Goal: Task Accomplishment & Management: Use online tool/utility

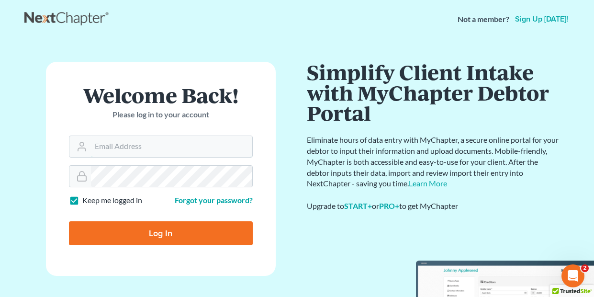
type input "madeleinebauereis@gmail.com"
click at [172, 233] on input "Log In" at bounding box center [161, 233] width 184 height 24
type input "Thinking..."
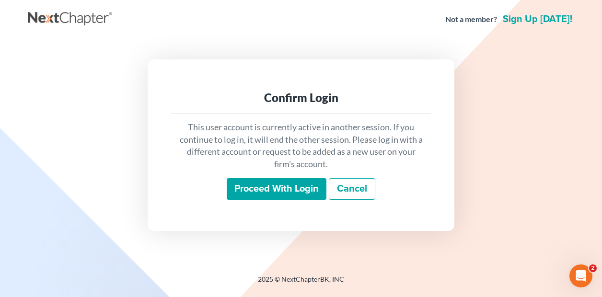
click at [265, 191] on input "Proceed with login" at bounding box center [277, 189] width 100 height 22
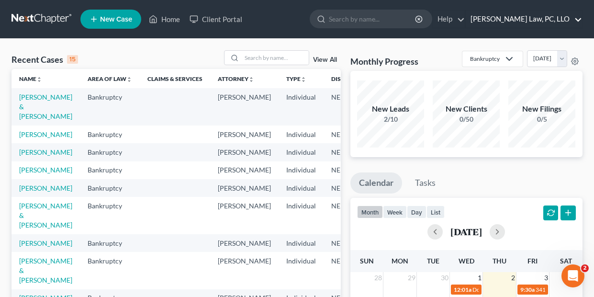
click at [540, 18] on link "[PERSON_NAME] Law, PC, LLO" at bounding box center [524, 19] width 116 height 17
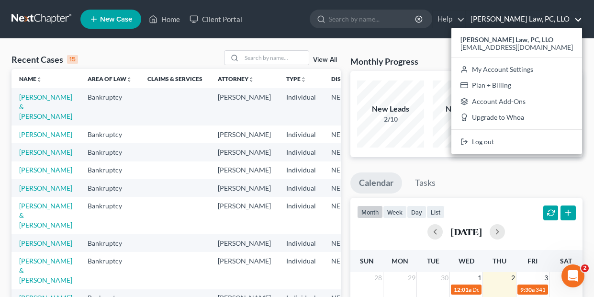
click at [546, 16] on link "[PERSON_NAME] Law, PC, LLO" at bounding box center [524, 19] width 116 height 17
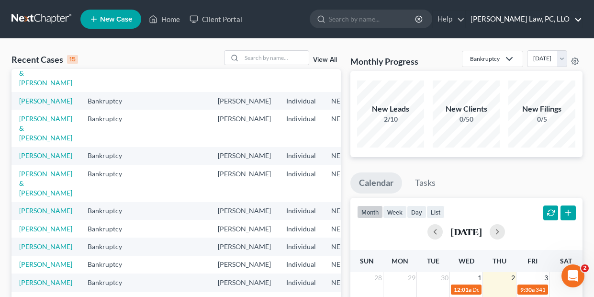
scroll to position [264, 0]
click at [30, 225] on link "[PERSON_NAME]" at bounding box center [45, 229] width 53 height 8
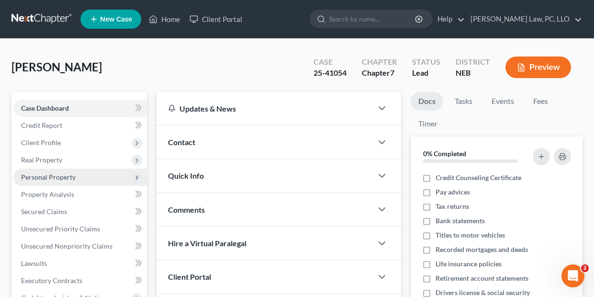
click at [103, 172] on span "Personal Property" at bounding box center [80, 177] width 134 height 17
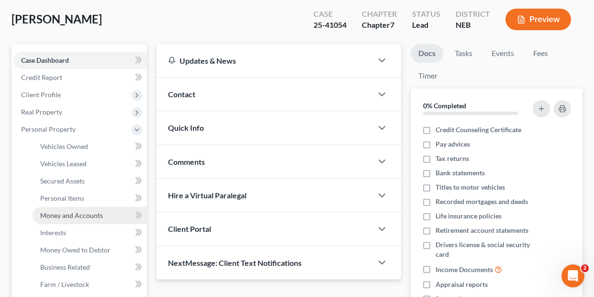
click at [102, 209] on link "Money and Accounts" at bounding box center [90, 215] width 114 height 17
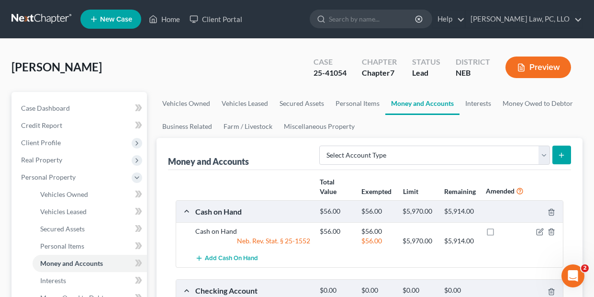
click at [269, 62] on div "[PERSON_NAME] Upgraded Case 25-41054 Chapter Chapter 7 Status [GEOGRAPHIC_DATA]…" at bounding box center [296, 71] width 571 height 42
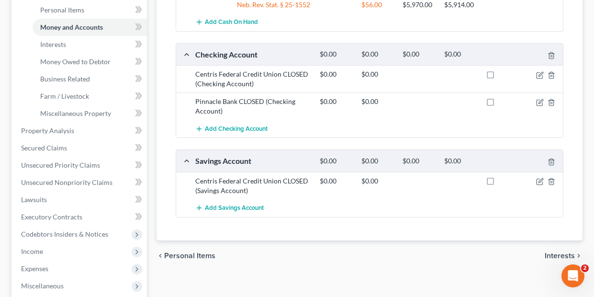
scroll to position [241, 0]
